Goal: Transaction & Acquisition: Download file/media

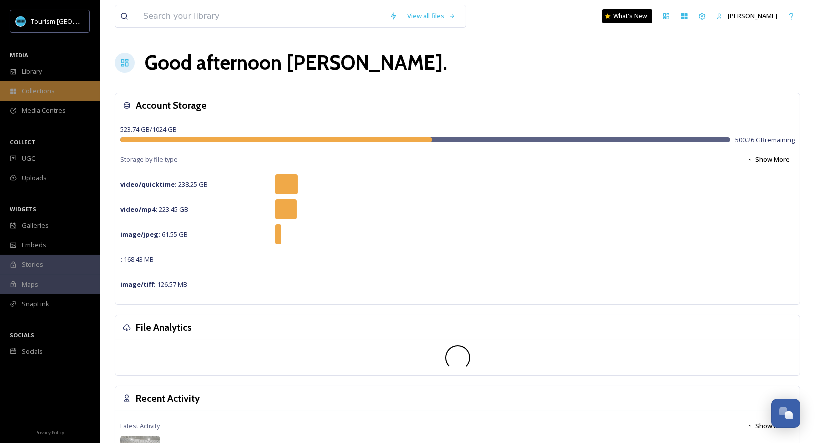
click at [75, 81] on div "Collections" at bounding box center [50, 90] width 100 height 19
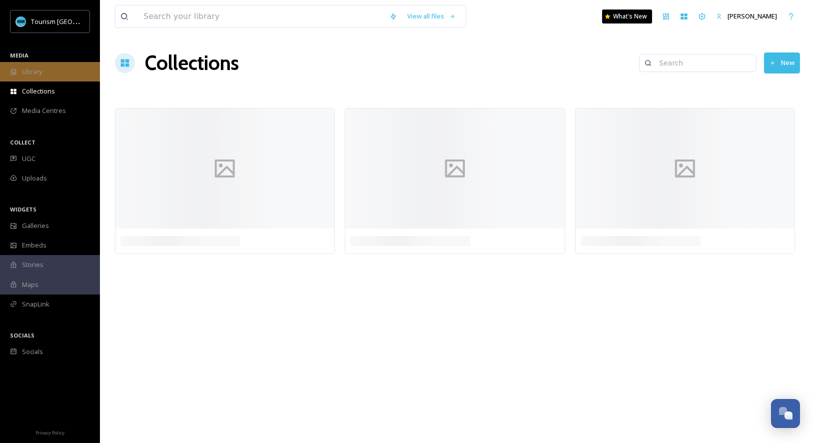
click at [76, 72] on div "Library" at bounding box center [50, 71] width 100 height 19
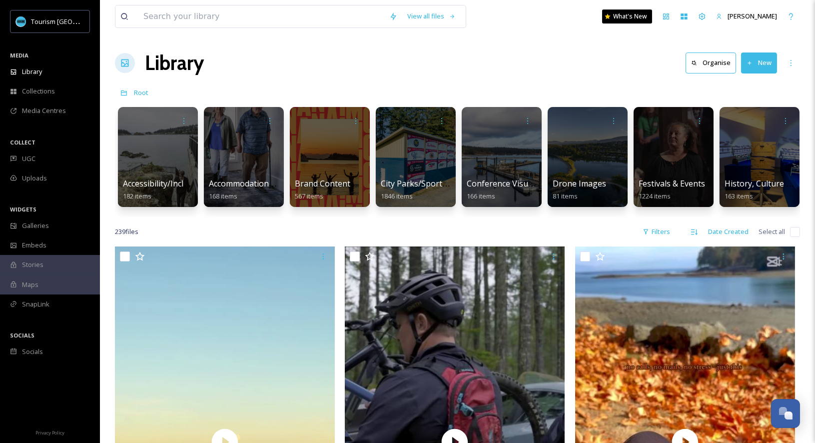
click at [356, 83] on div "Root" at bounding box center [457, 92] width 685 height 19
click at [152, 173] on div at bounding box center [157, 157] width 81 height 102
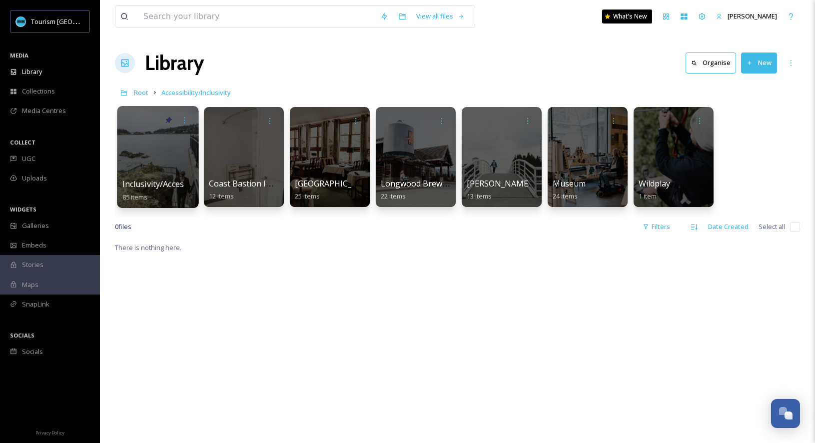
click at [176, 178] on span "Inclusivity/Accessibility 2024 Shoot" at bounding box center [187, 183] width 131 height 11
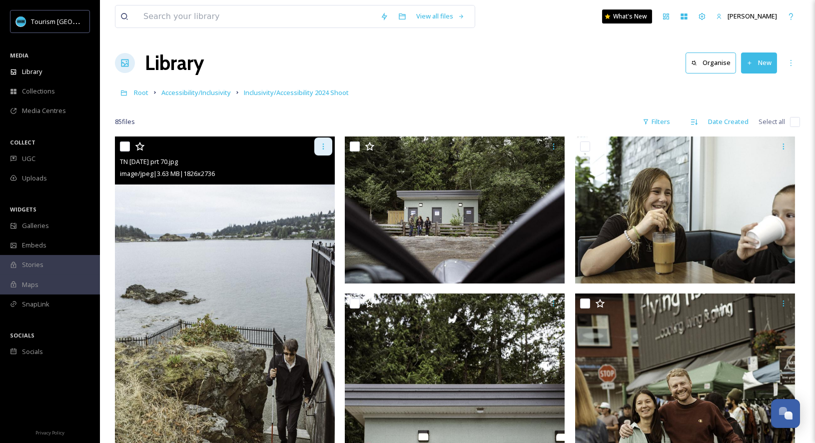
click at [326, 147] on icon at bounding box center [323, 146] width 8 height 8
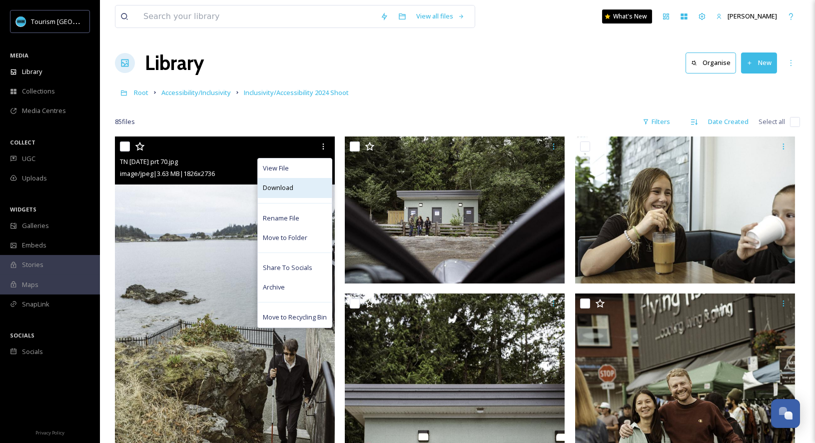
click at [322, 190] on div "Download" at bounding box center [295, 187] width 74 height 19
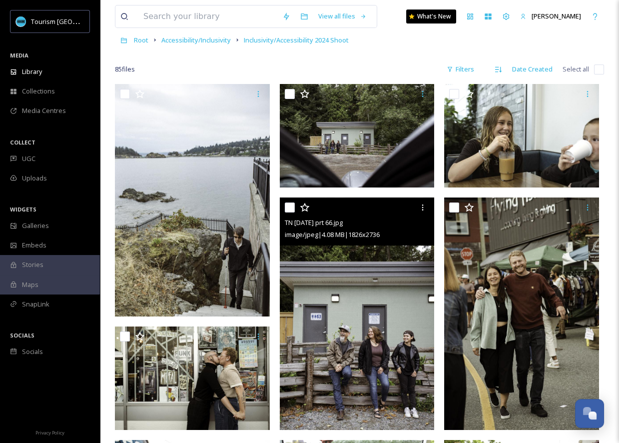
scroll to position [23, 0]
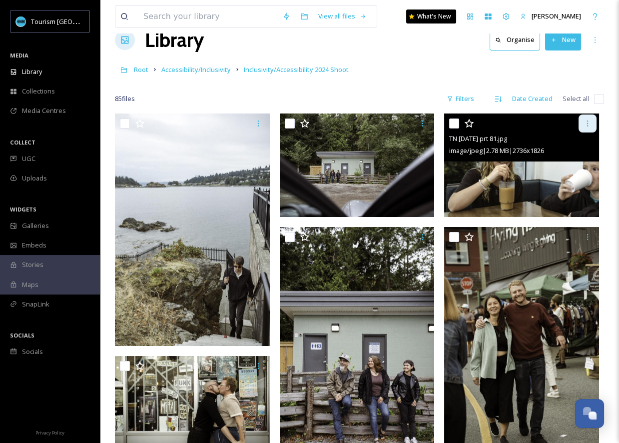
click at [588, 123] on icon at bounding box center [588, 123] width 8 height 8
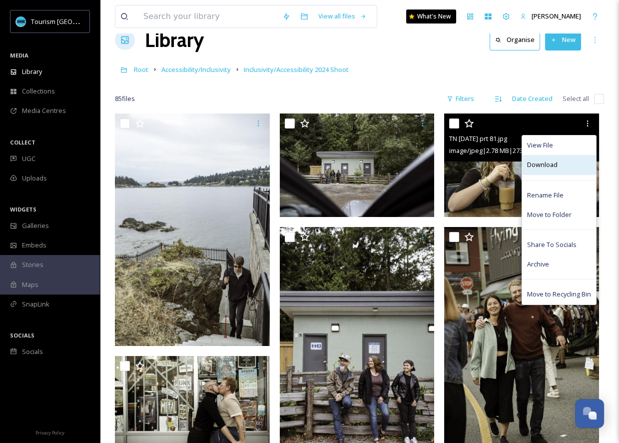
click at [545, 166] on span "Download" at bounding box center [542, 164] width 30 height 9
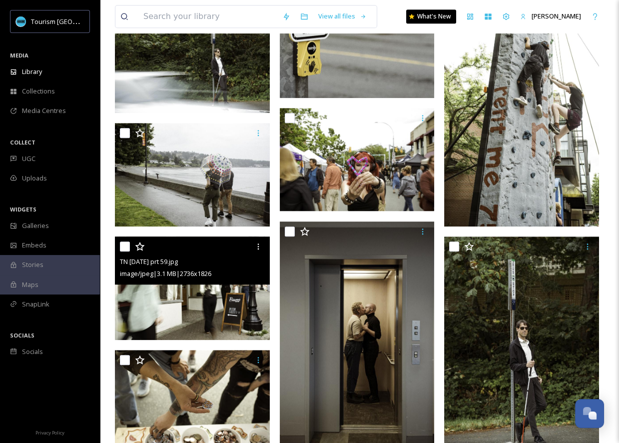
scroll to position [1082, 0]
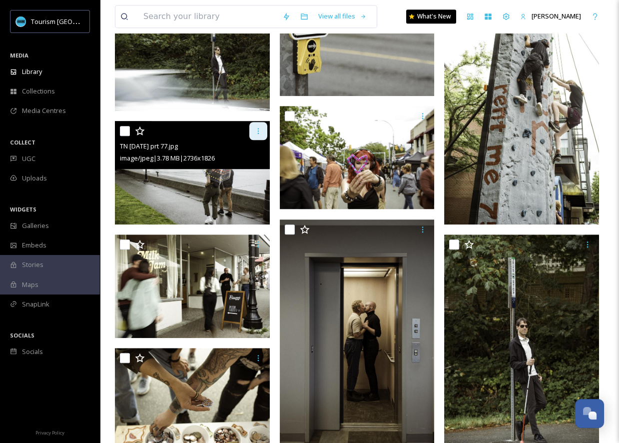
click at [251, 136] on div at bounding box center [258, 131] width 18 height 18
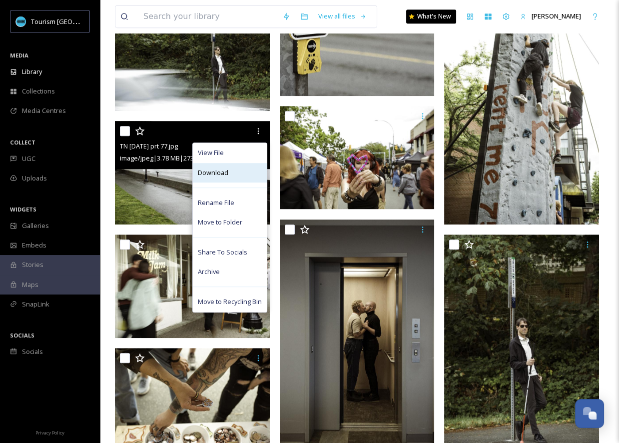
click at [252, 171] on div "Download" at bounding box center [230, 172] width 74 height 19
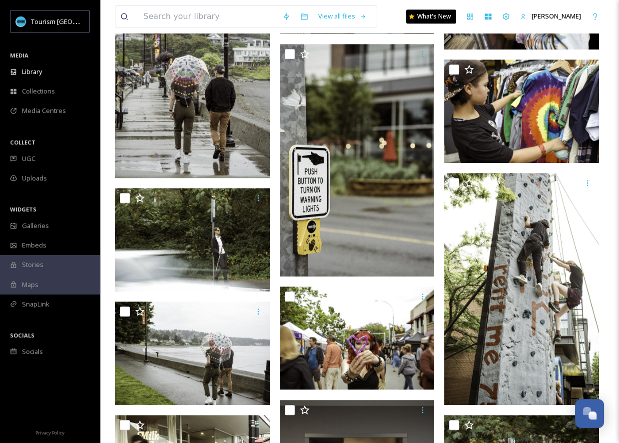
scroll to position [322, 0]
